Goal: Navigation & Orientation: Find specific page/section

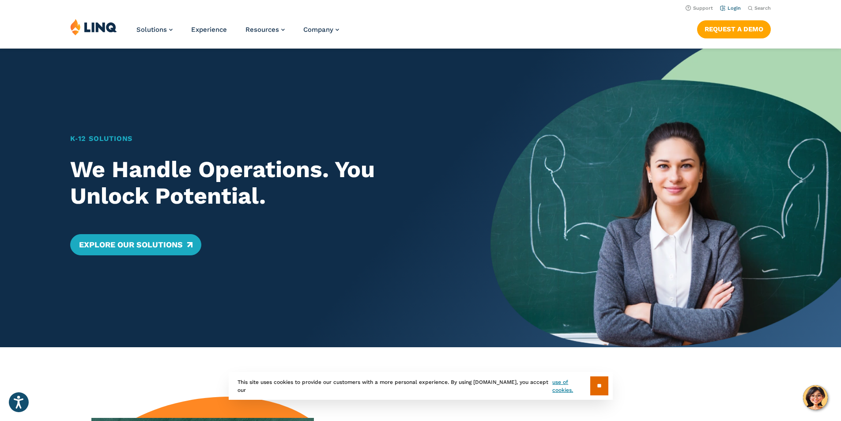
click at [733, 7] on link "Login" at bounding box center [730, 8] width 21 height 6
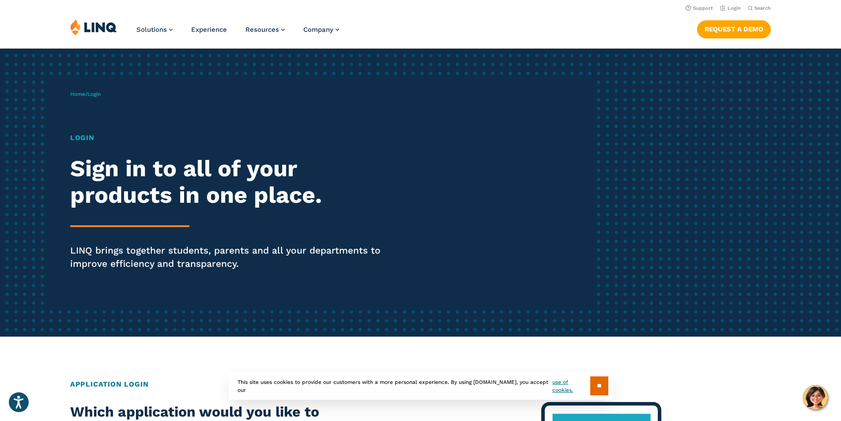
click at [95, 93] on span "Login" at bounding box center [93, 94] width 13 height 6
click at [86, 140] on h1 "Login" at bounding box center [232, 137] width 324 height 11
click at [728, 6] on link "Login" at bounding box center [730, 8] width 21 height 6
click at [98, 95] on span "Login" at bounding box center [93, 94] width 13 height 6
click at [83, 137] on h1 "Login" at bounding box center [232, 137] width 324 height 11
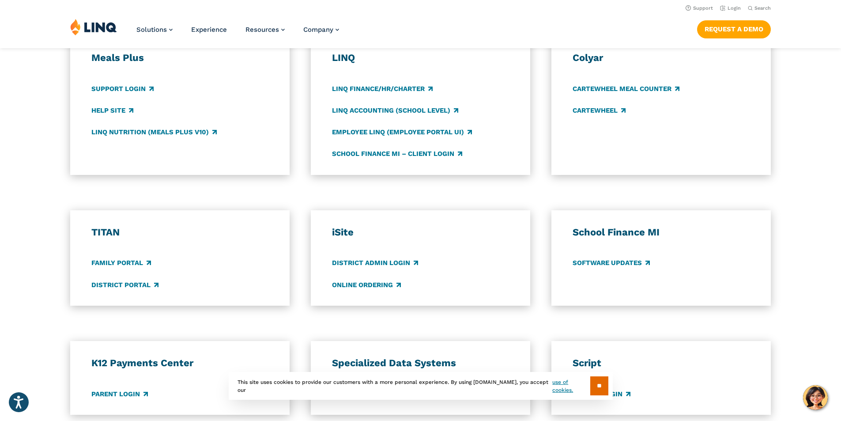
scroll to position [486, 0]
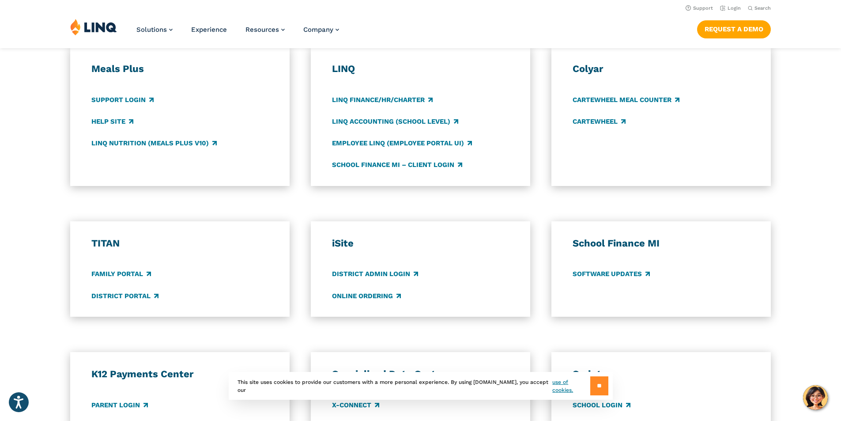
click at [593, 384] on input "**" at bounding box center [599, 385] width 18 height 19
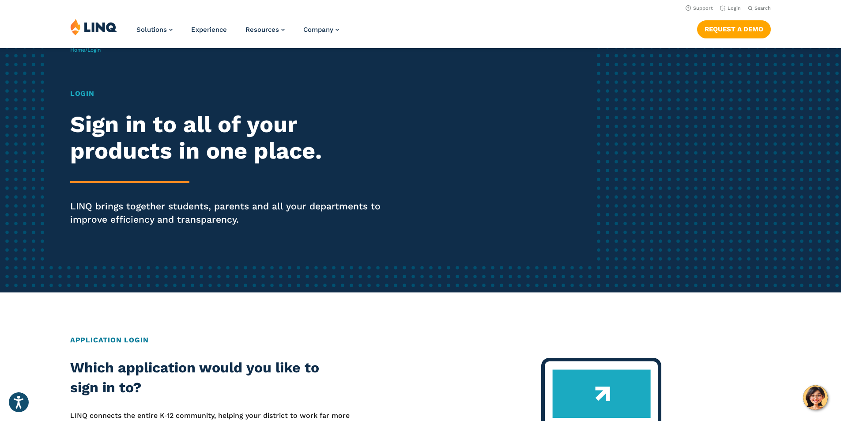
scroll to position [0, 0]
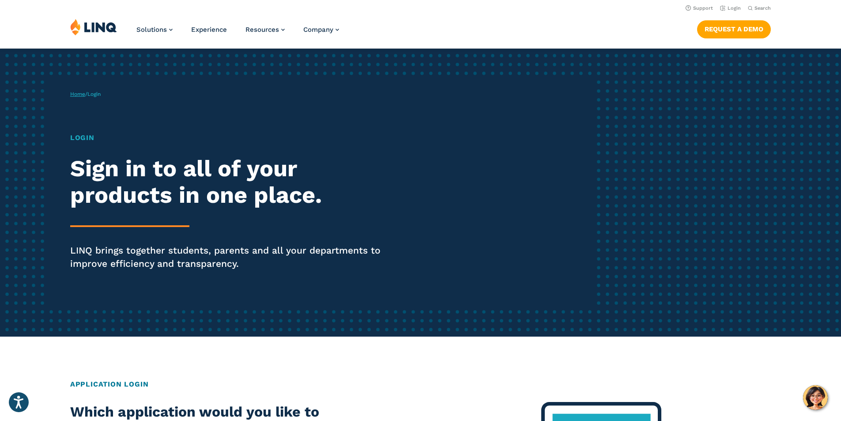
click at [72, 91] on link "Home" at bounding box center [77, 94] width 15 height 6
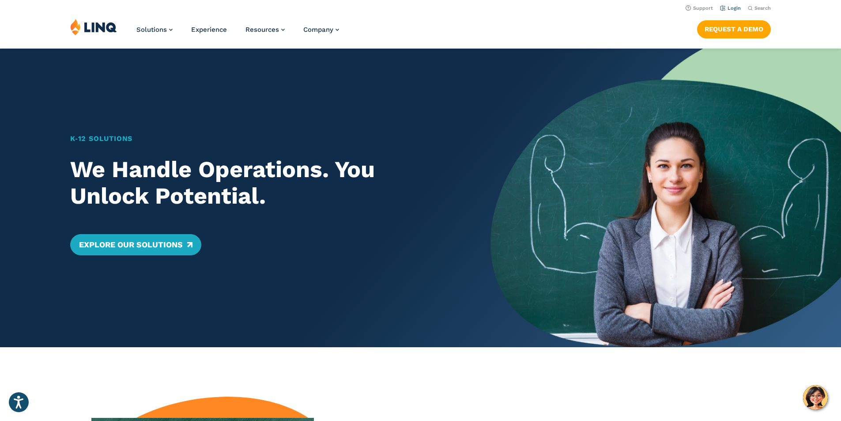
click at [730, 6] on link "Login" at bounding box center [730, 8] width 21 height 6
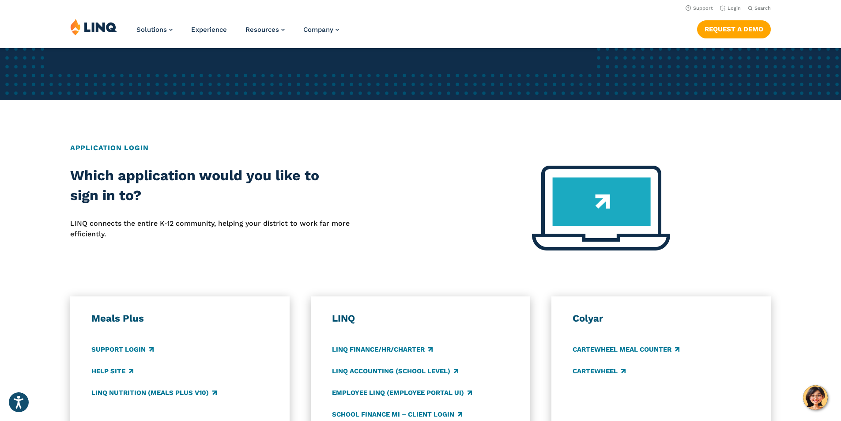
scroll to position [221, 0]
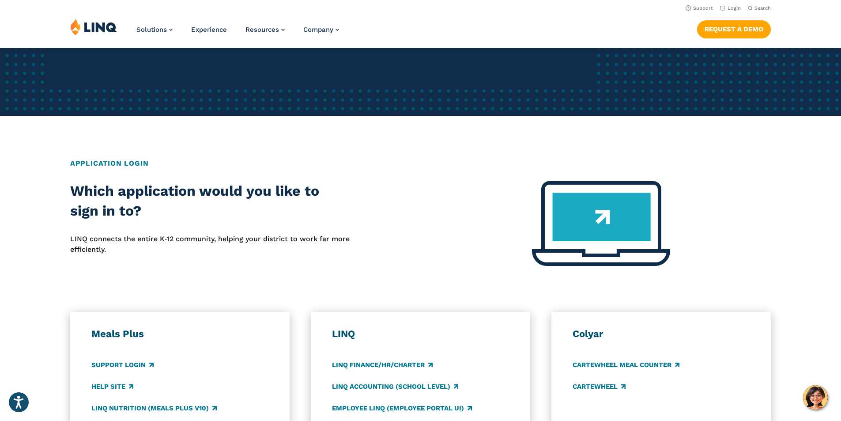
click at [630, 228] on img at bounding box center [601, 223] width 138 height 85
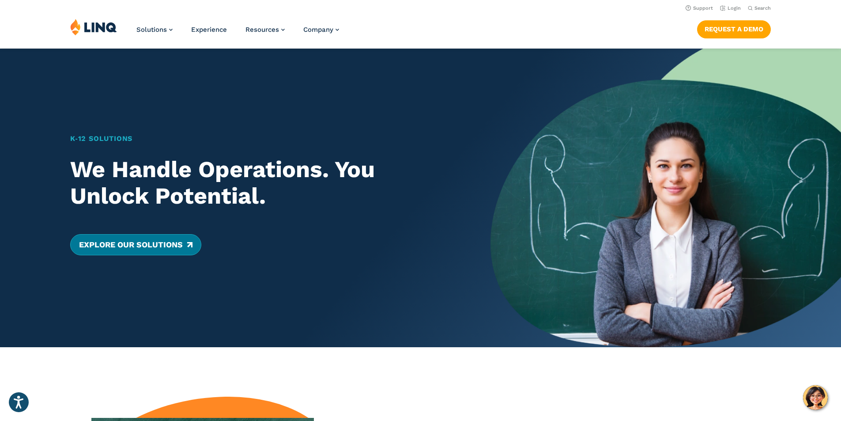
click at [174, 247] on link "Explore Our Solutions" at bounding box center [135, 244] width 131 height 21
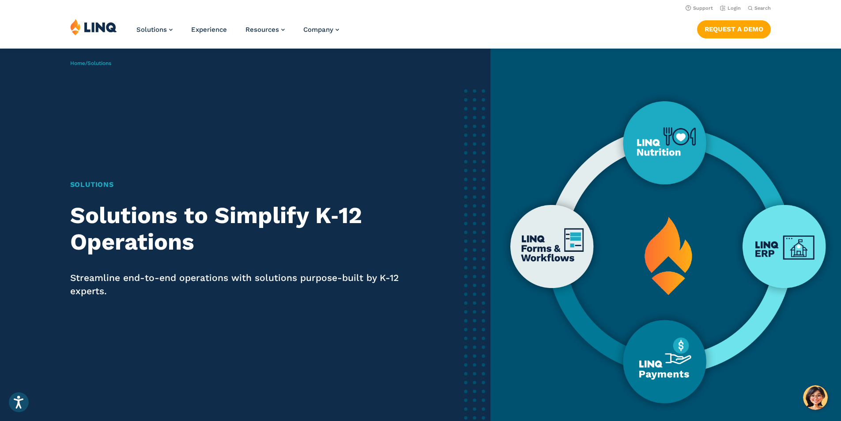
click at [661, 143] on img at bounding box center [666, 250] width 351 height 403
click at [671, 151] on img at bounding box center [666, 250] width 351 height 403
